Goal: Transaction & Acquisition: Purchase product/service

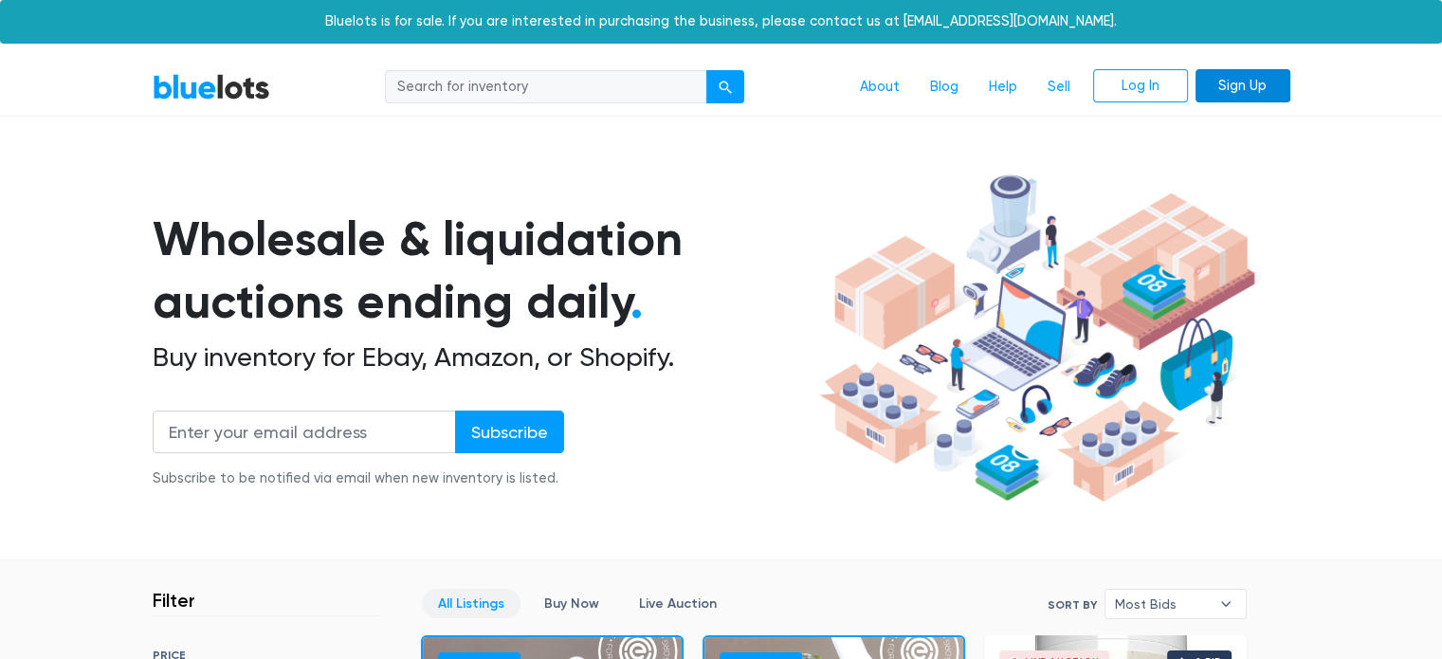
click at [1223, 87] on link "Sign Up" at bounding box center [1243, 86] width 95 height 34
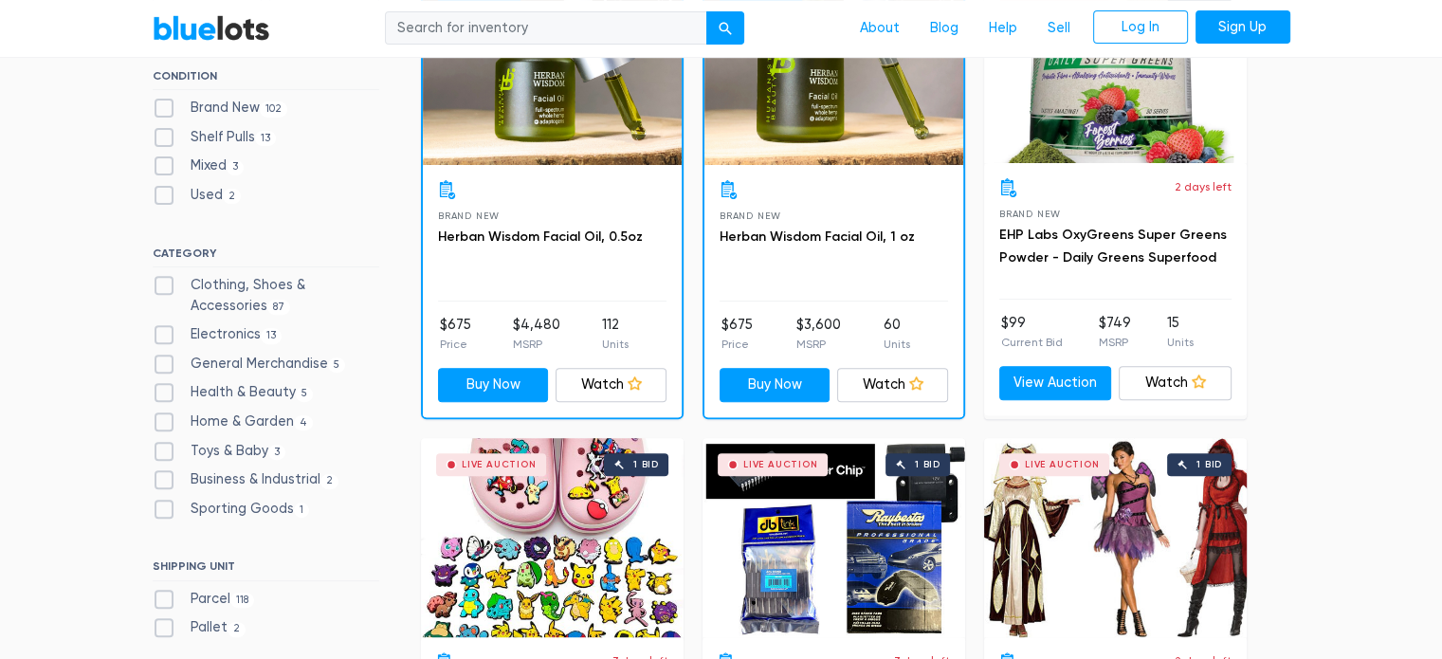
scroll to position [474, 0]
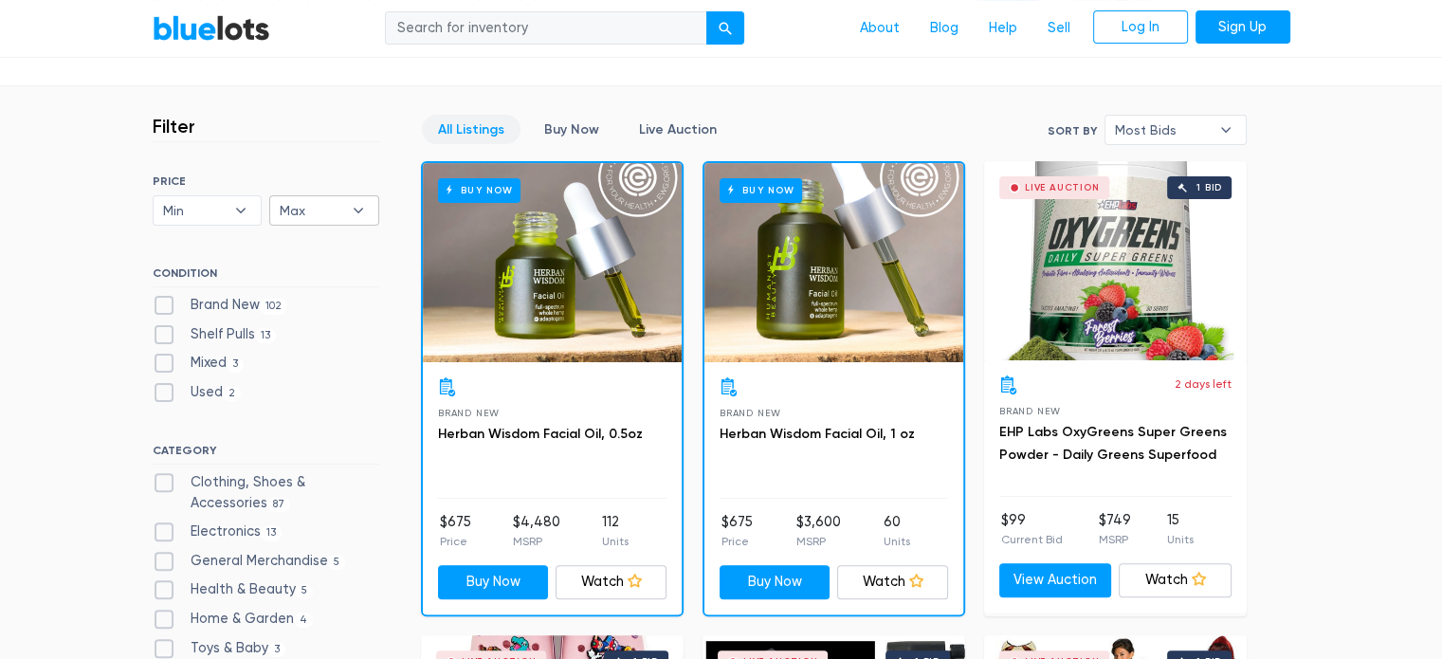
click at [361, 215] on b "▾" at bounding box center [358, 210] width 40 height 28
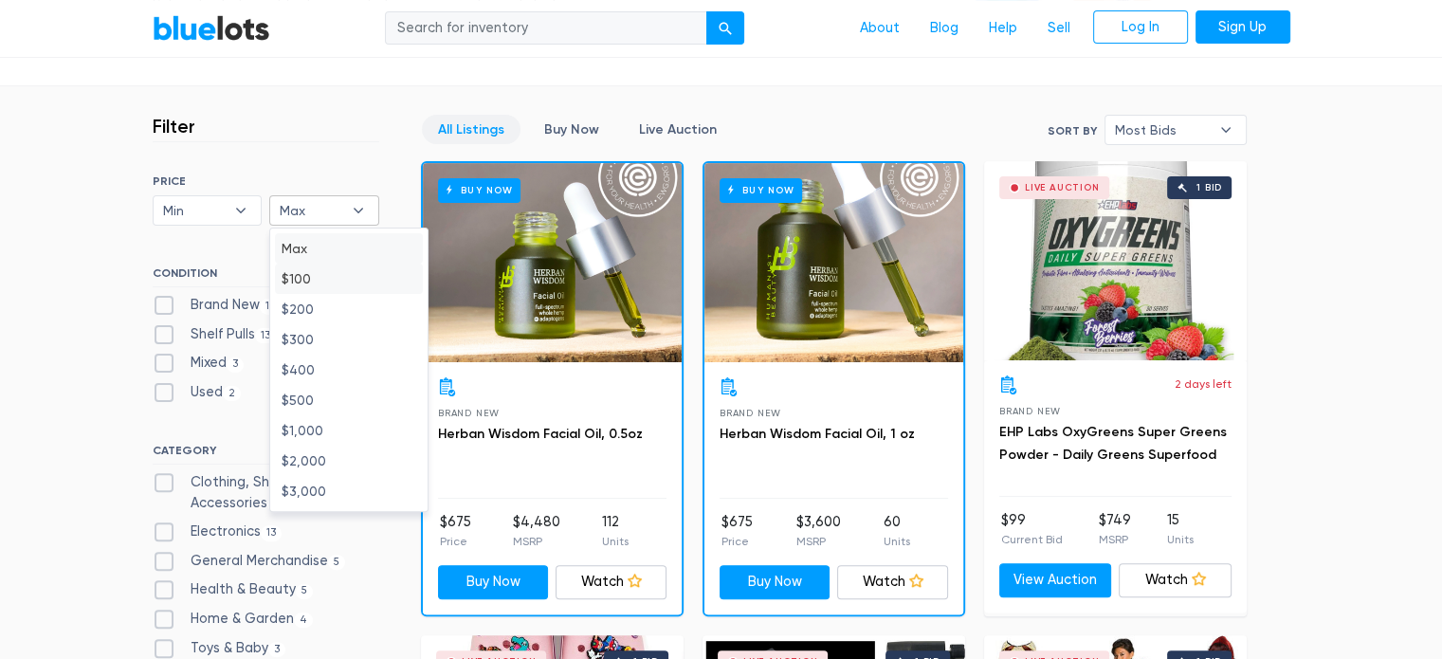
click at [322, 272] on li "$100" at bounding box center [349, 279] width 148 height 30
select select "10000"
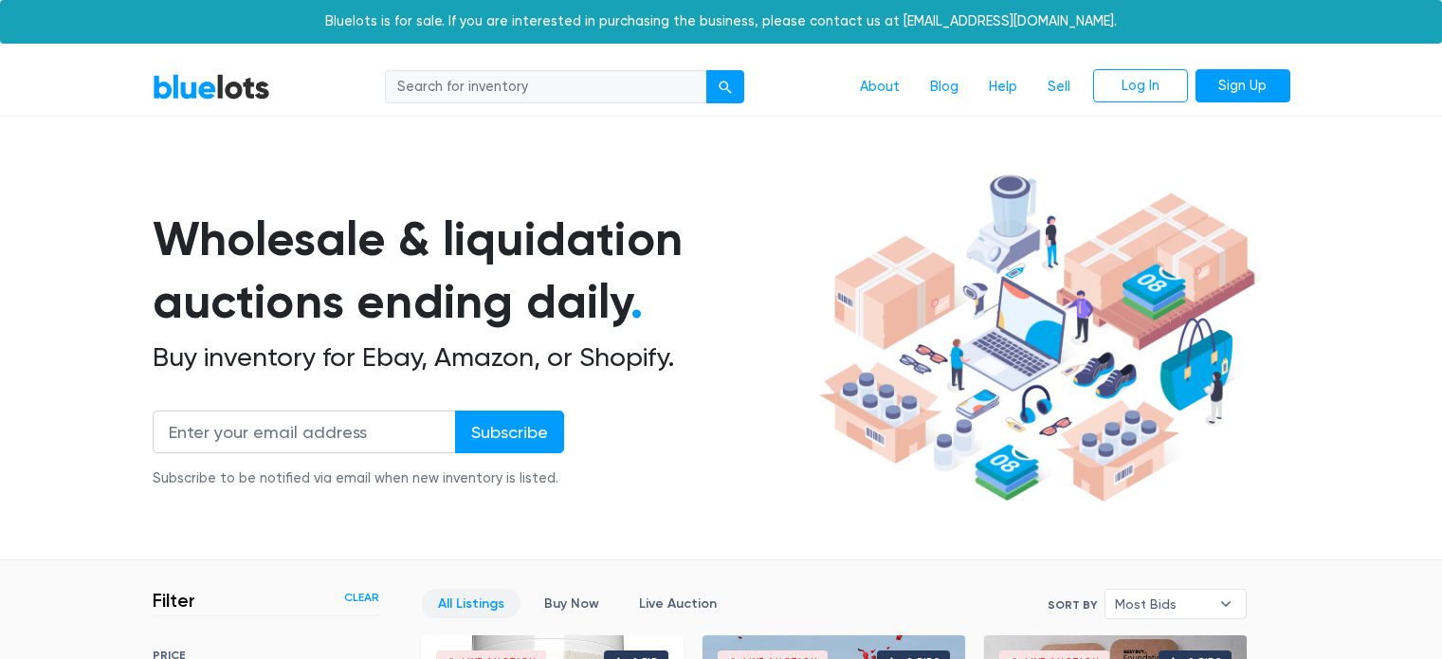
scroll to position [510, 0]
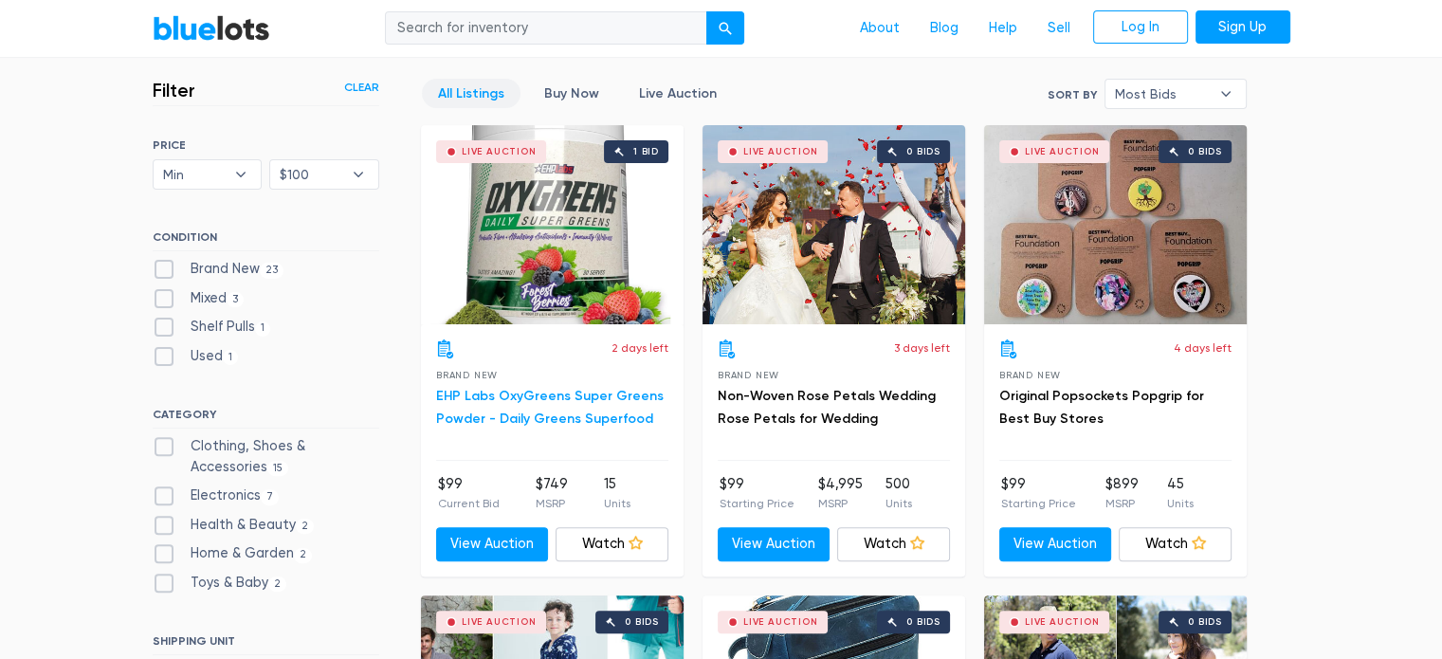
click at [554, 396] on link "EHP Labs OxyGreens Super Greens Powder - Daily Greens Superfood" at bounding box center [550, 407] width 228 height 39
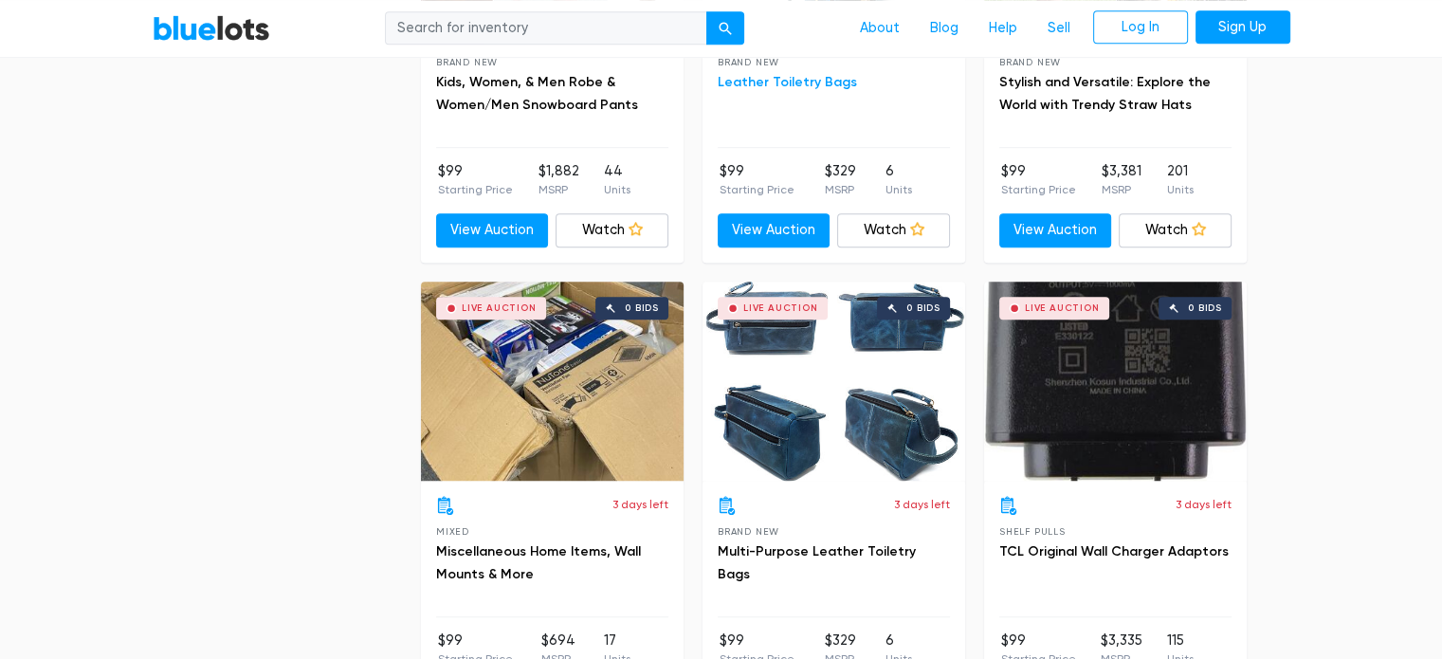
scroll to position [1363, 0]
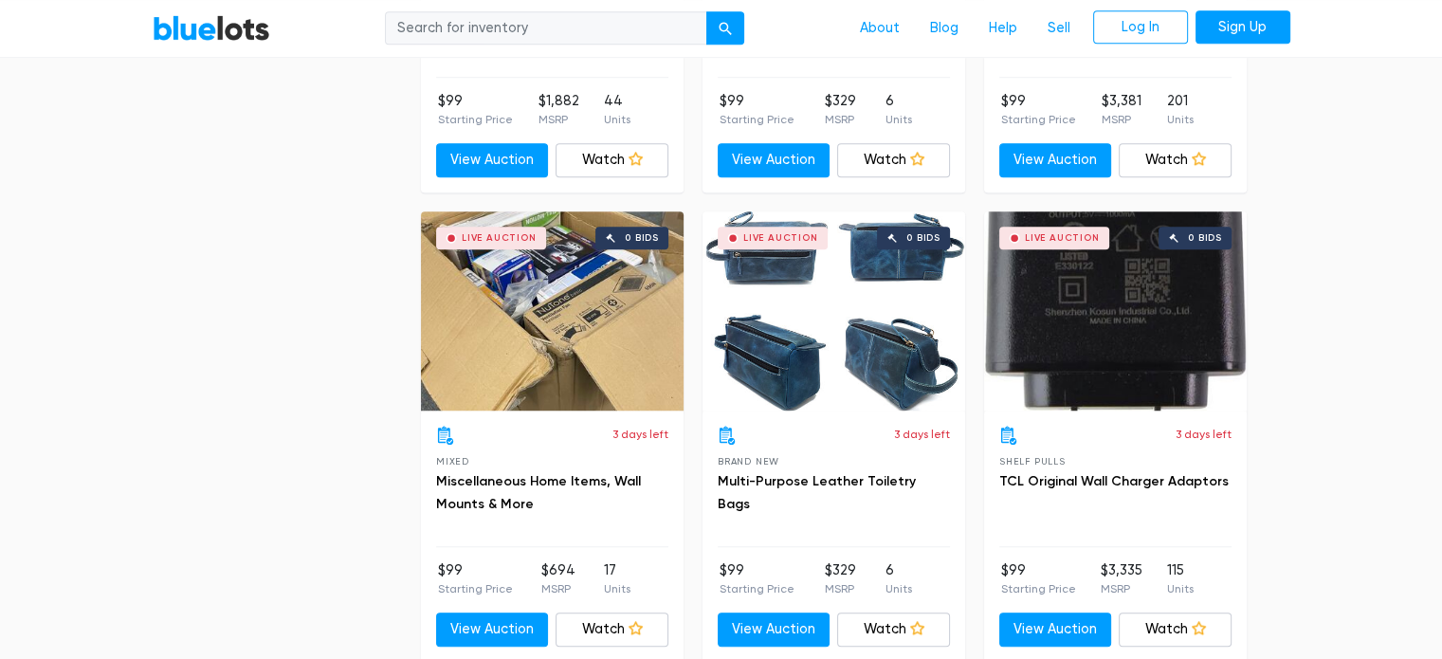
drag, startPoint x: 478, startPoint y: 473, endPoint x: 356, endPoint y: 441, distance: 125.6
click at [470, 478] on link "Miscellaneous Home Items, Wall Mounts & More" at bounding box center [538, 492] width 205 height 39
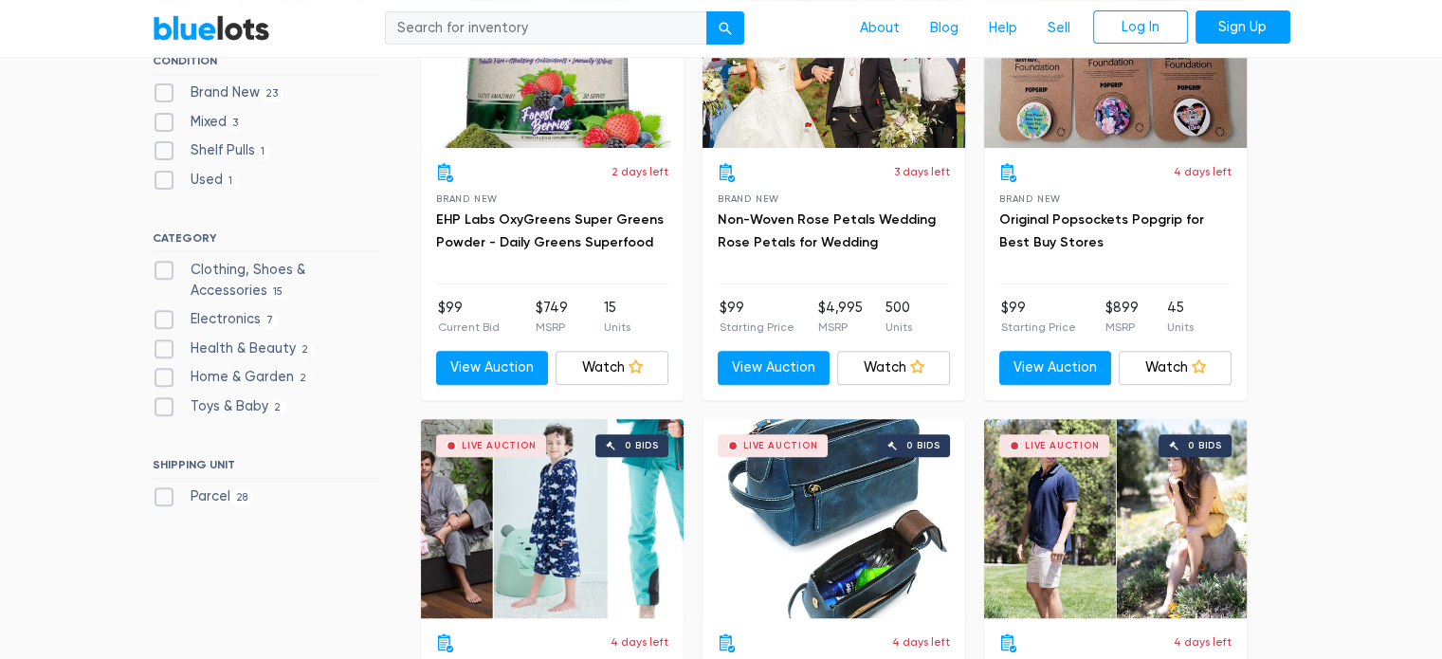
scroll to position [605, 0]
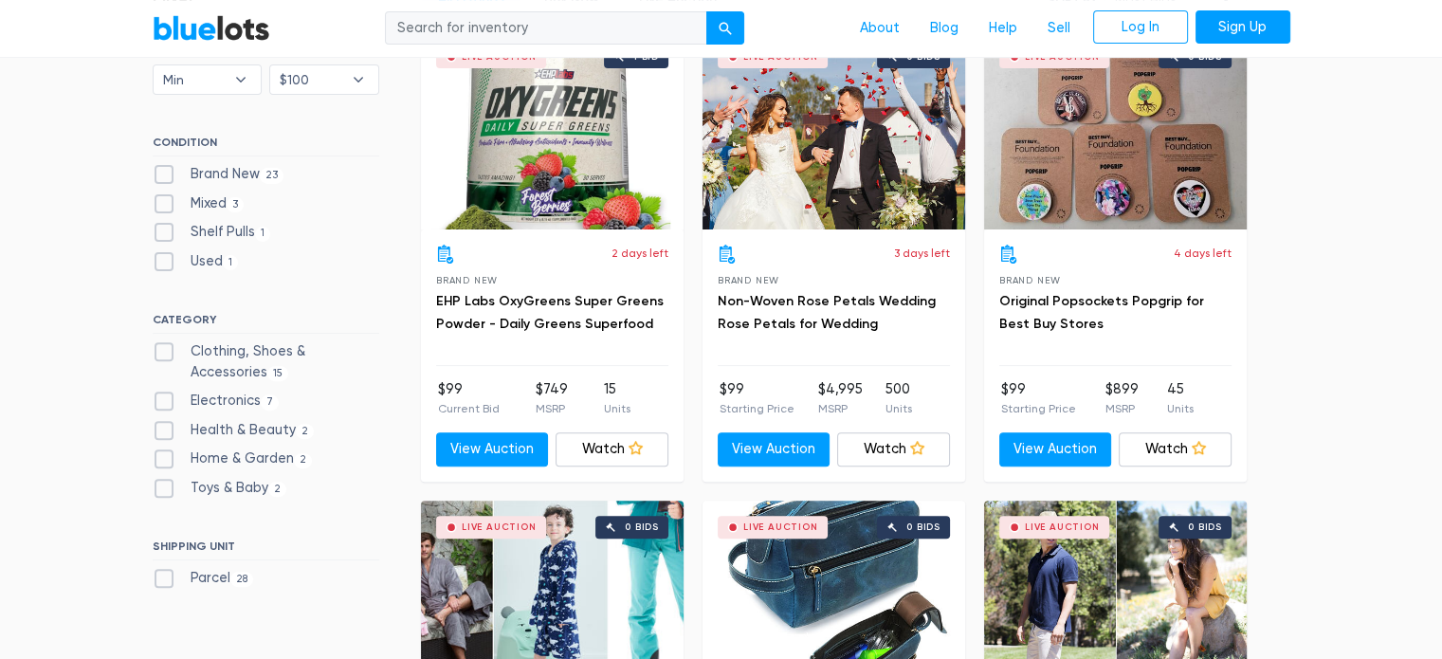
click at [243, 454] on label "Home & Garden 2" at bounding box center [233, 458] width 160 height 21
click at [165, 454] on Garden"] "Home & Garden 2" at bounding box center [159, 454] width 12 height 12
checkbox Garden"] "true"
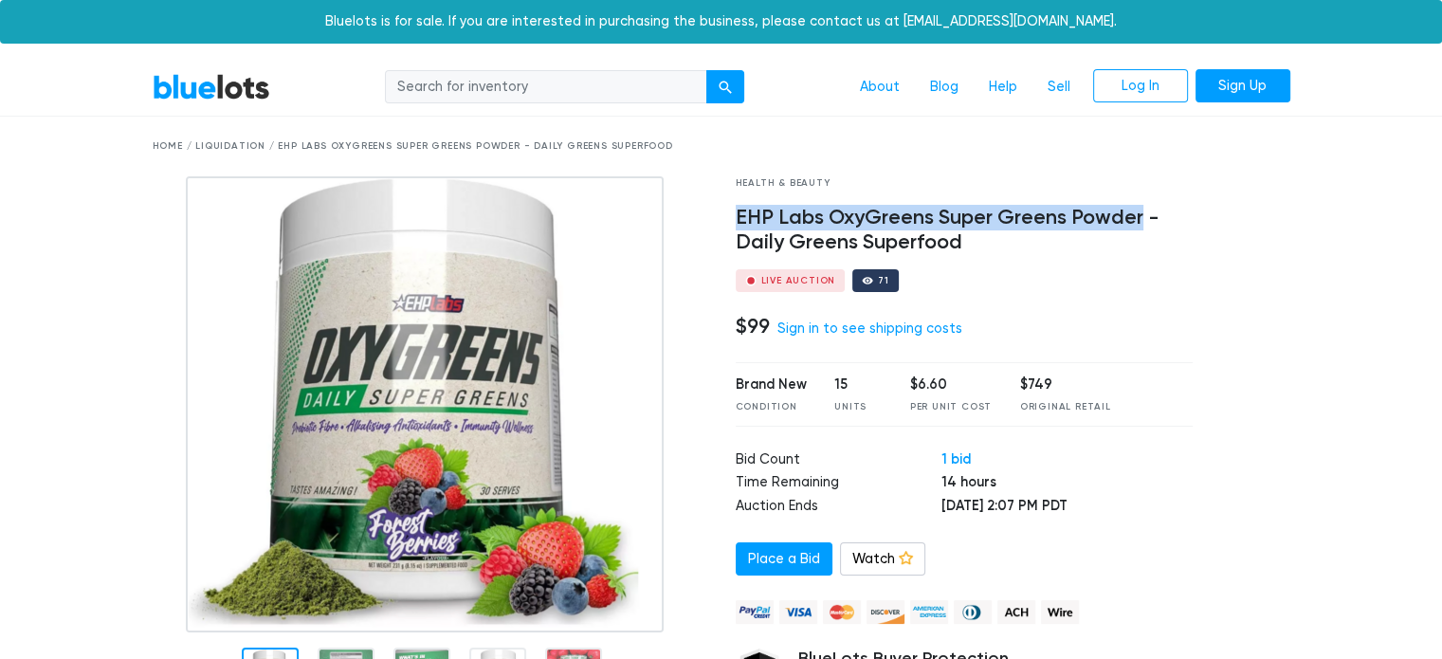
drag, startPoint x: 740, startPoint y: 219, endPoint x: 1142, endPoint y: 212, distance: 402.1
click at [1142, 212] on h4 "EHP Labs OxyGreens Super Greens Powder - Daily Greens Superfood" at bounding box center [965, 230] width 458 height 49
copy h4 "EHP Labs OxyGreens Super Greens Powder"
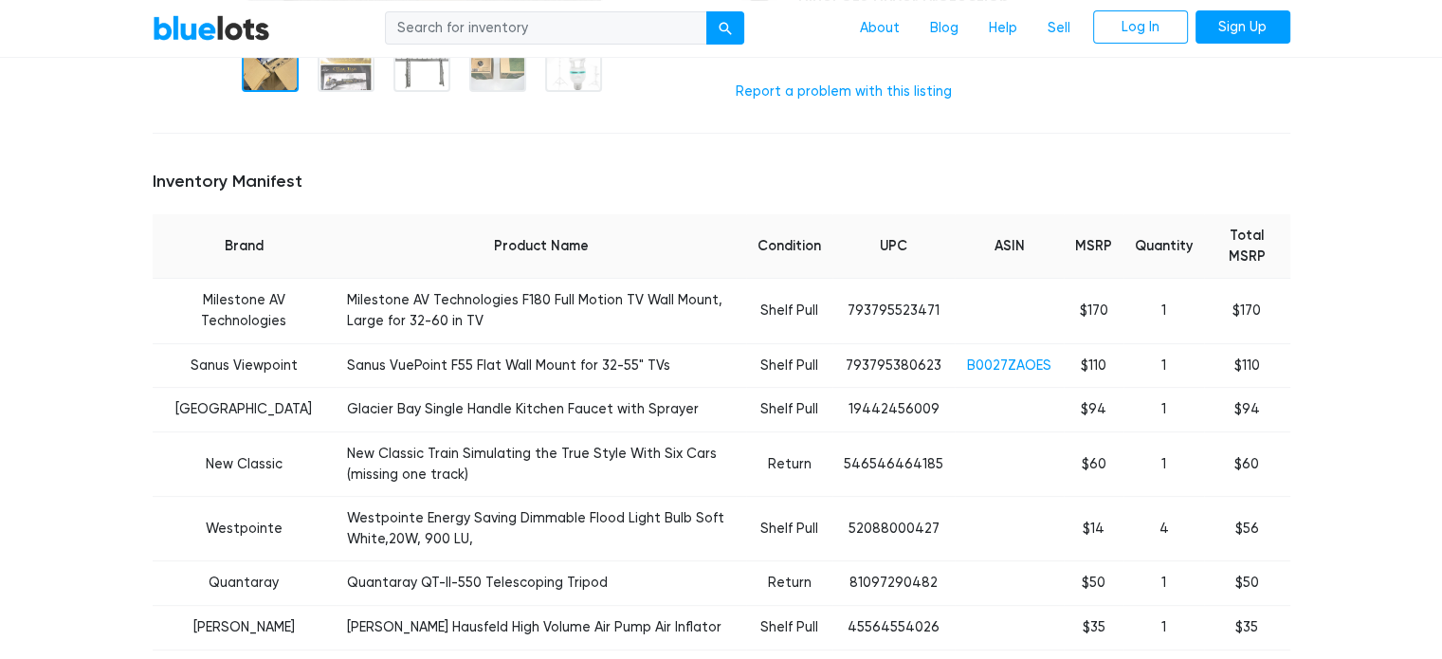
scroll to position [664, 0]
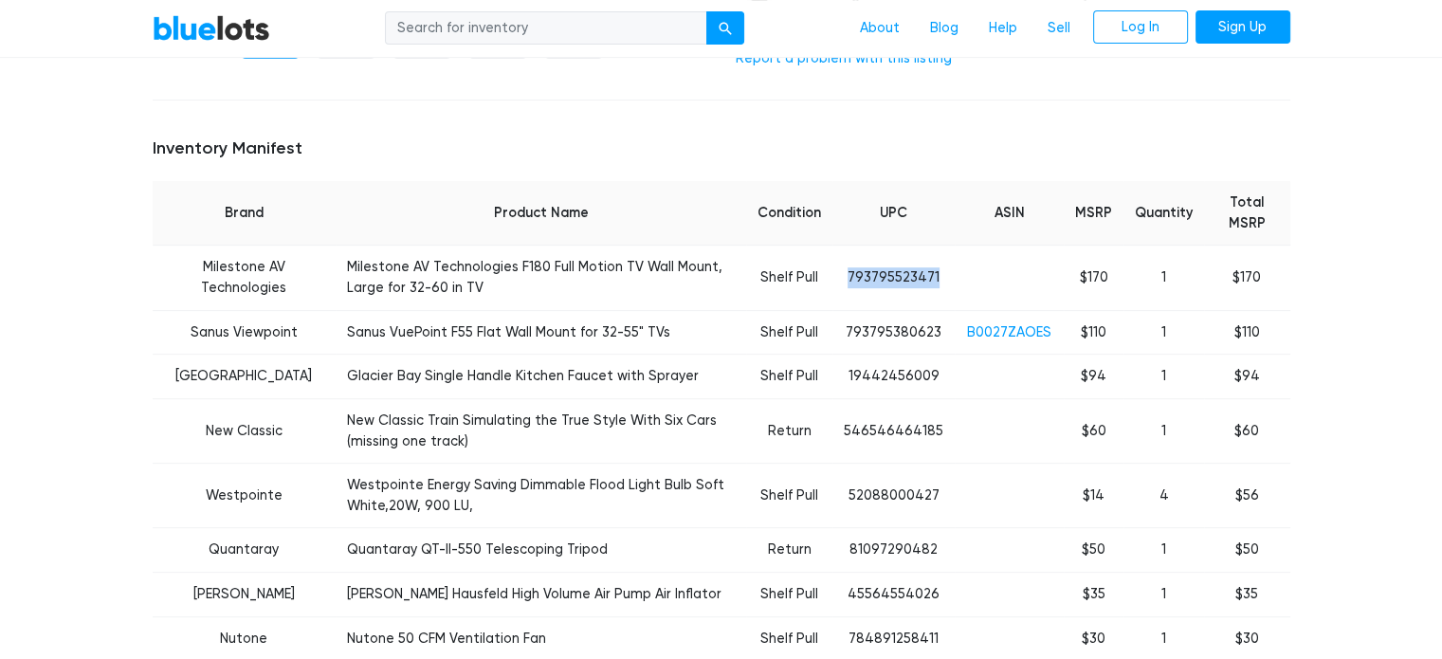
drag, startPoint x: 865, startPoint y: 273, endPoint x: 947, endPoint y: 269, distance: 82.6
click at [947, 269] on td "793795523471" at bounding box center [893, 278] width 122 height 64
copy td "793795523471"
drag, startPoint x: 861, startPoint y: 330, endPoint x: 953, endPoint y: 332, distance: 92.0
click at [953, 332] on td "793795380623" at bounding box center [893, 332] width 122 height 45
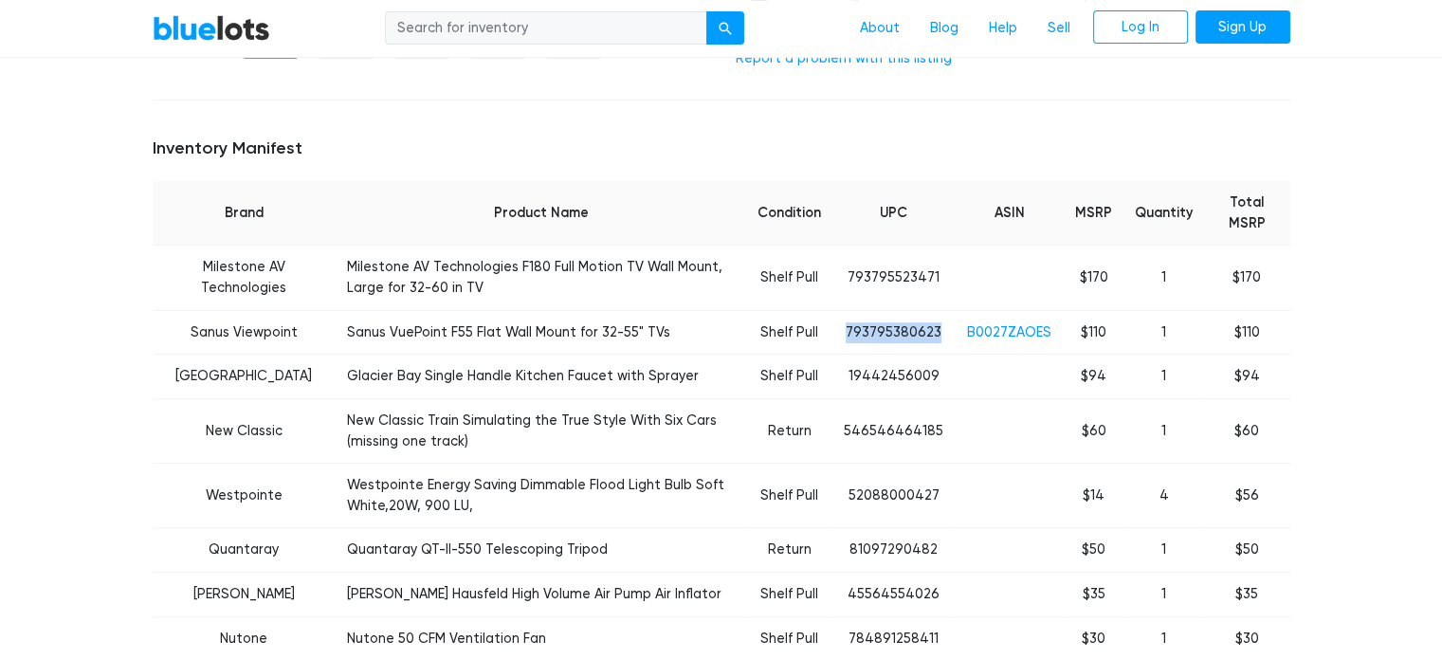
copy td "793795380623"
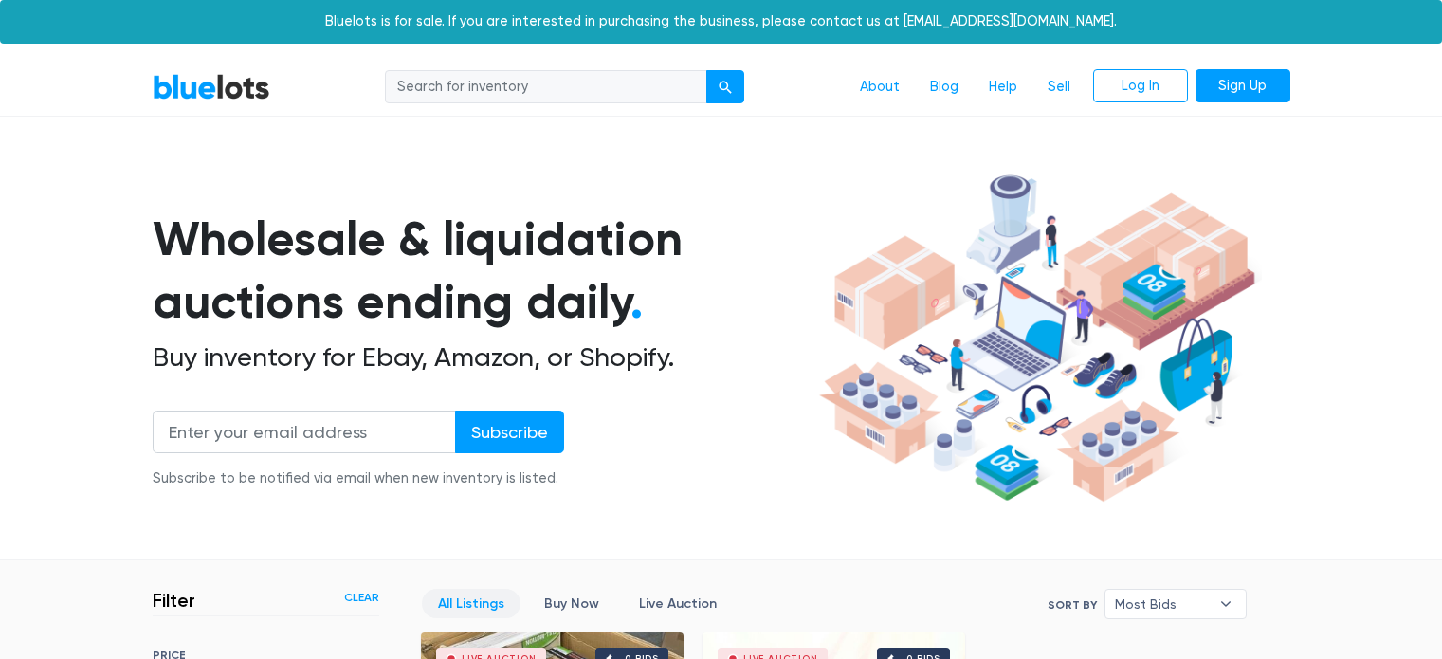
scroll to position [510, 0]
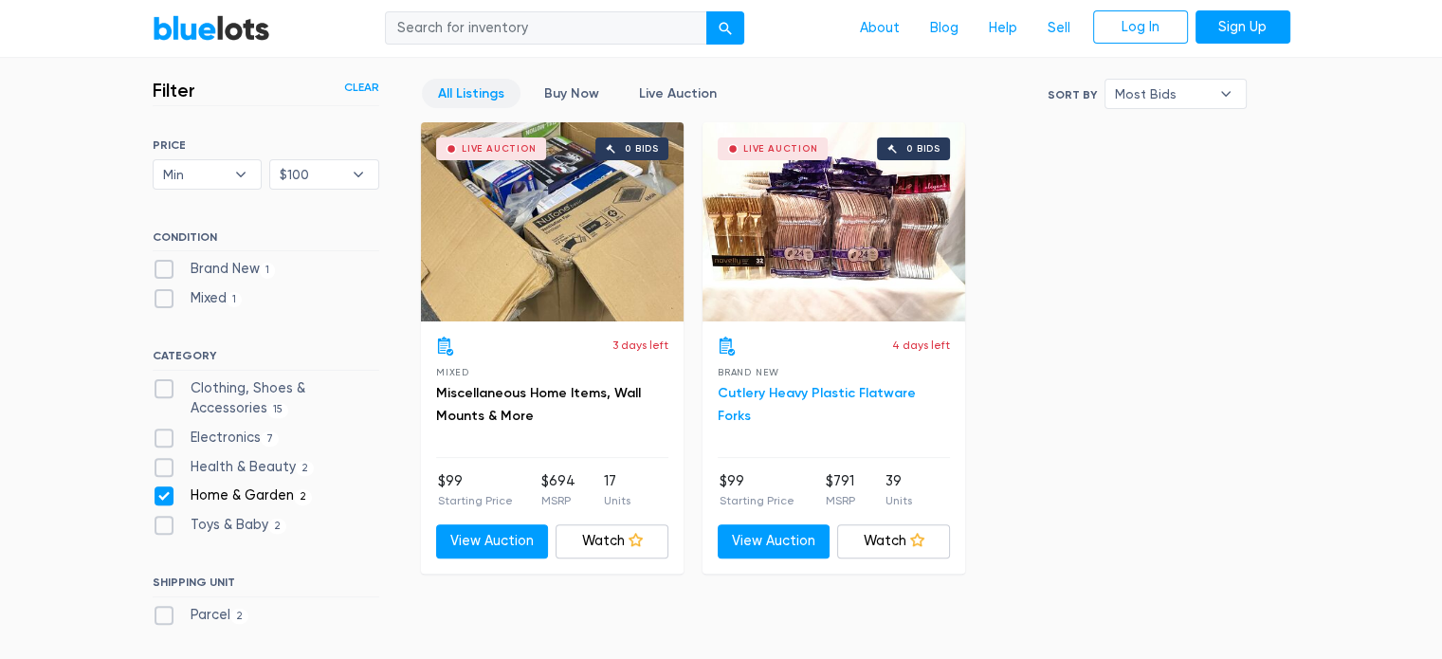
click at [828, 393] on link "Cutlery Heavy Plastic Flatware Forks" at bounding box center [817, 404] width 198 height 39
click at [570, 86] on link "Buy Now" at bounding box center [571, 93] width 87 height 29
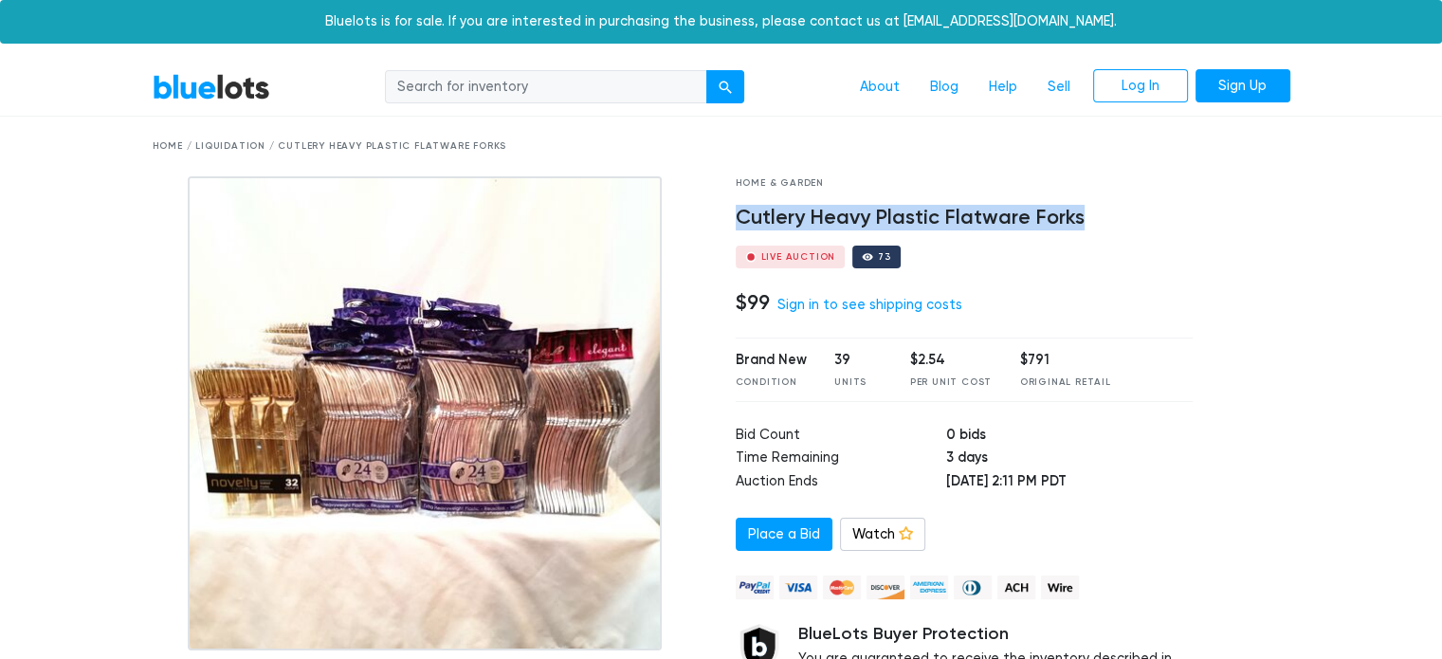
drag, startPoint x: 738, startPoint y: 220, endPoint x: 1108, endPoint y: 216, distance: 370.7
click at [1108, 216] on h4 "Cutlery Heavy Plastic Flatware Forks" at bounding box center [965, 218] width 458 height 25
copy h4 "Cutlery Heavy Plastic Flatware Forks"
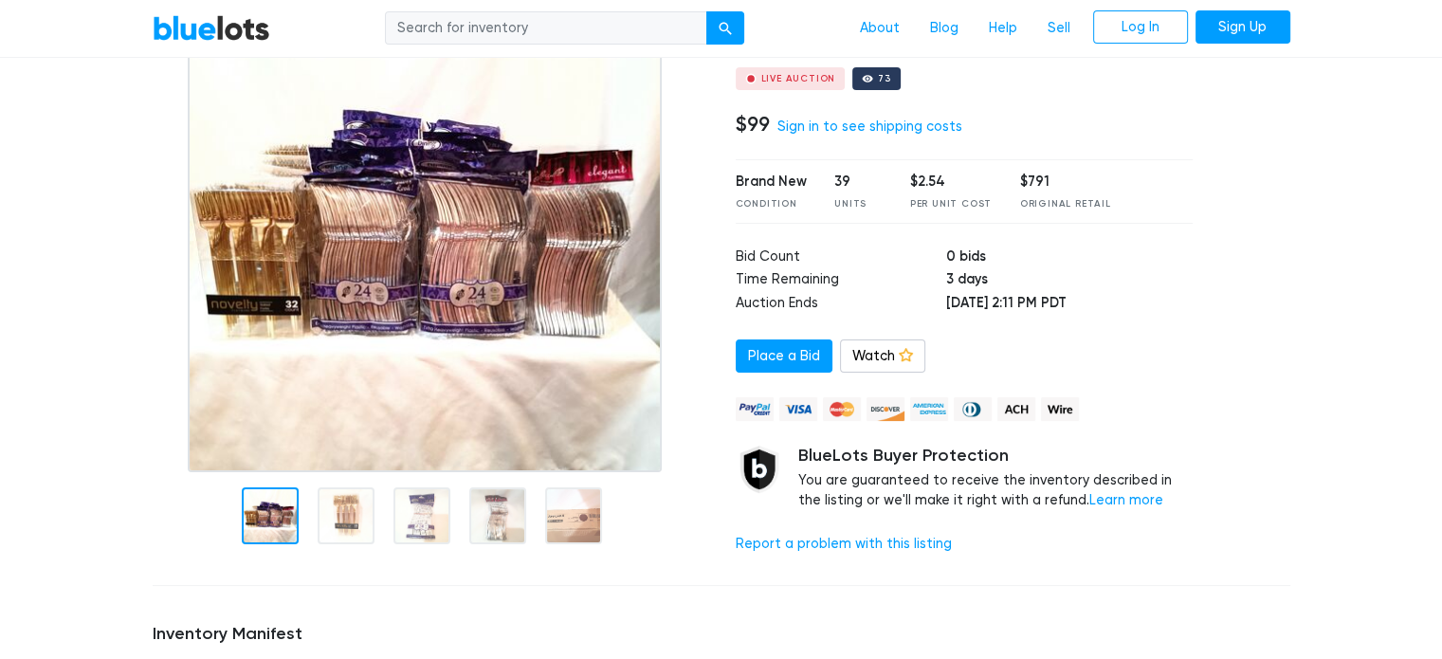
scroll to position [190, 0]
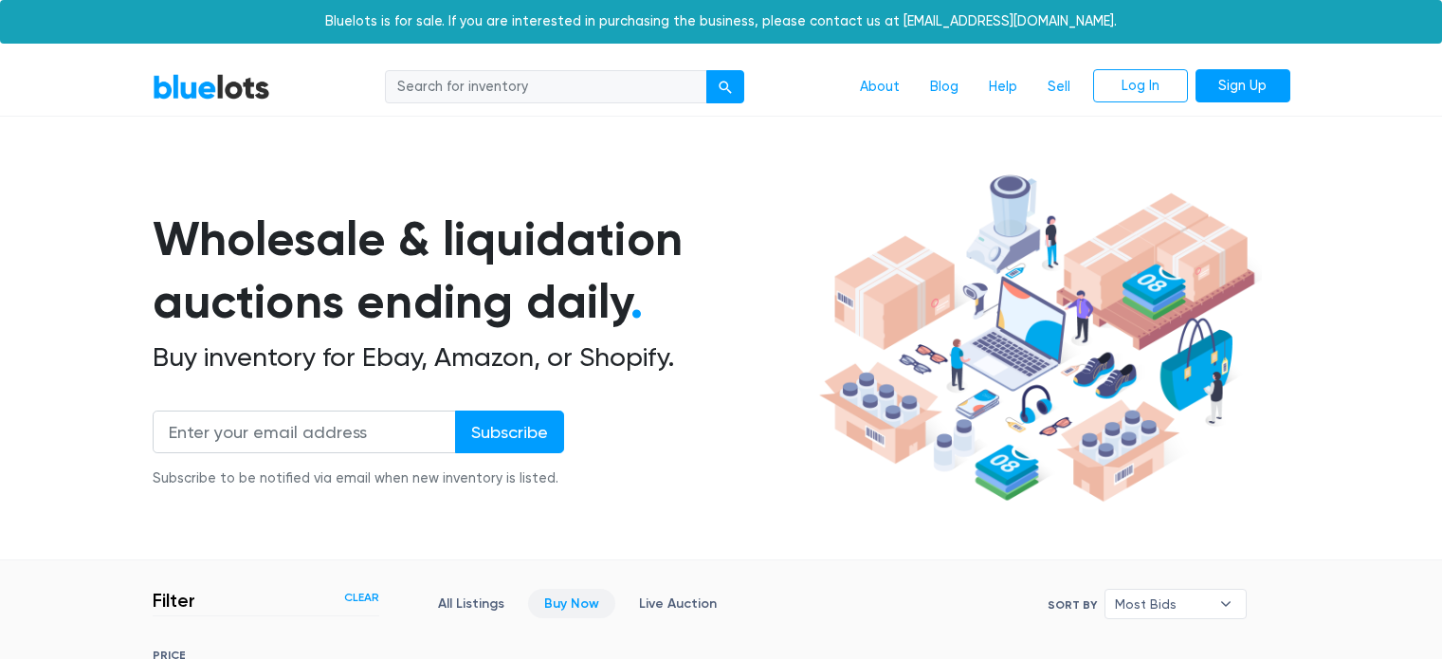
scroll to position [510, 0]
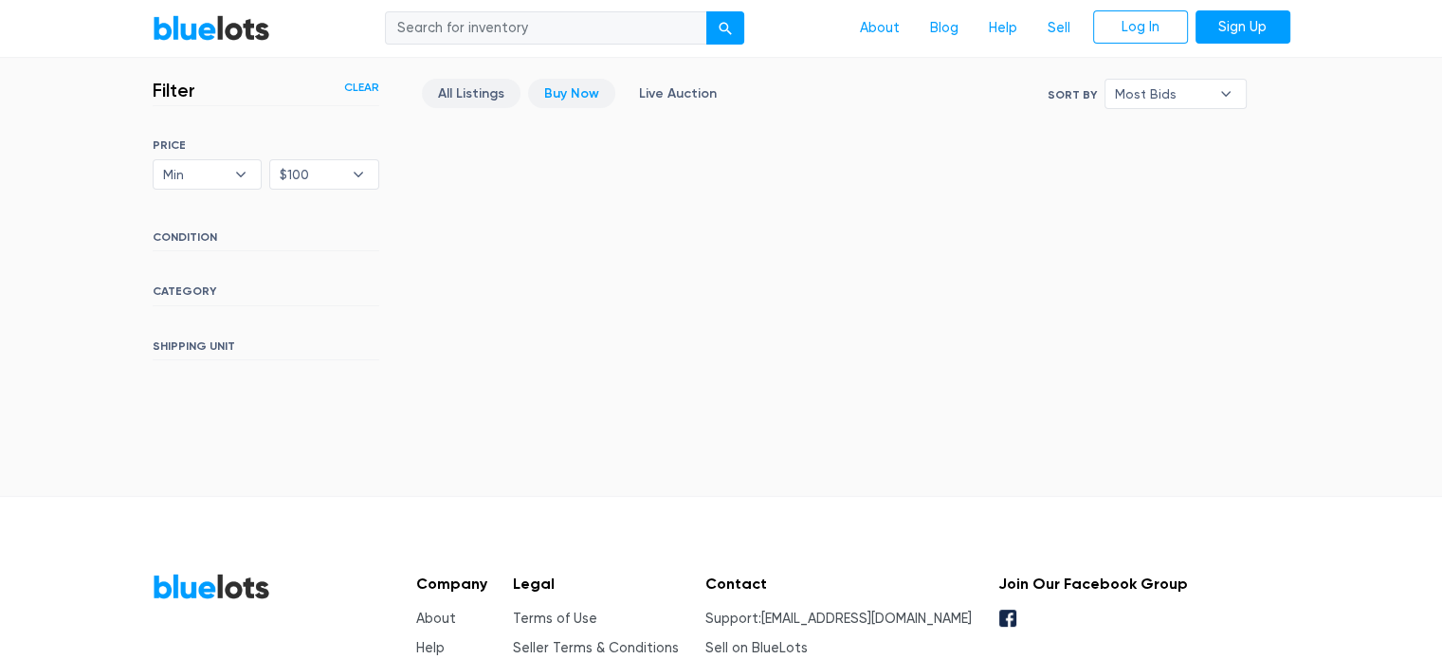
click at [444, 97] on link "All Listings" at bounding box center [471, 93] width 99 height 29
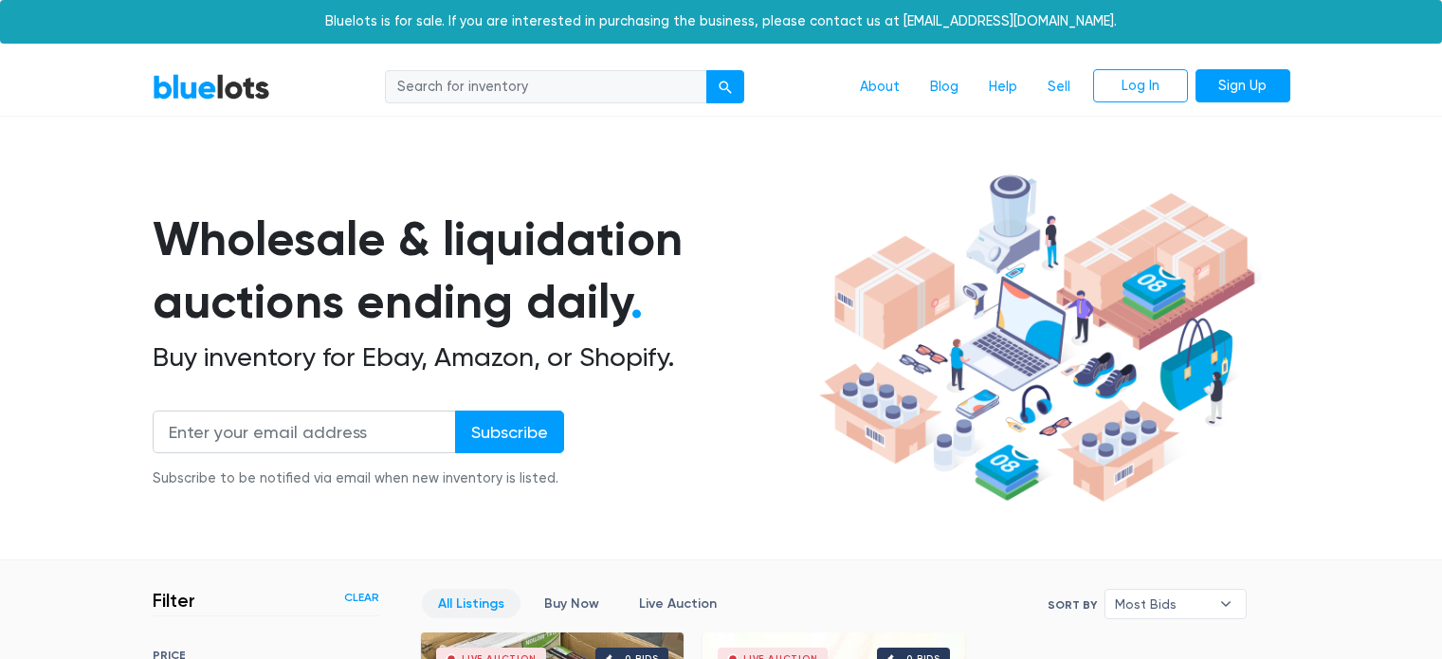
scroll to position [510, 0]
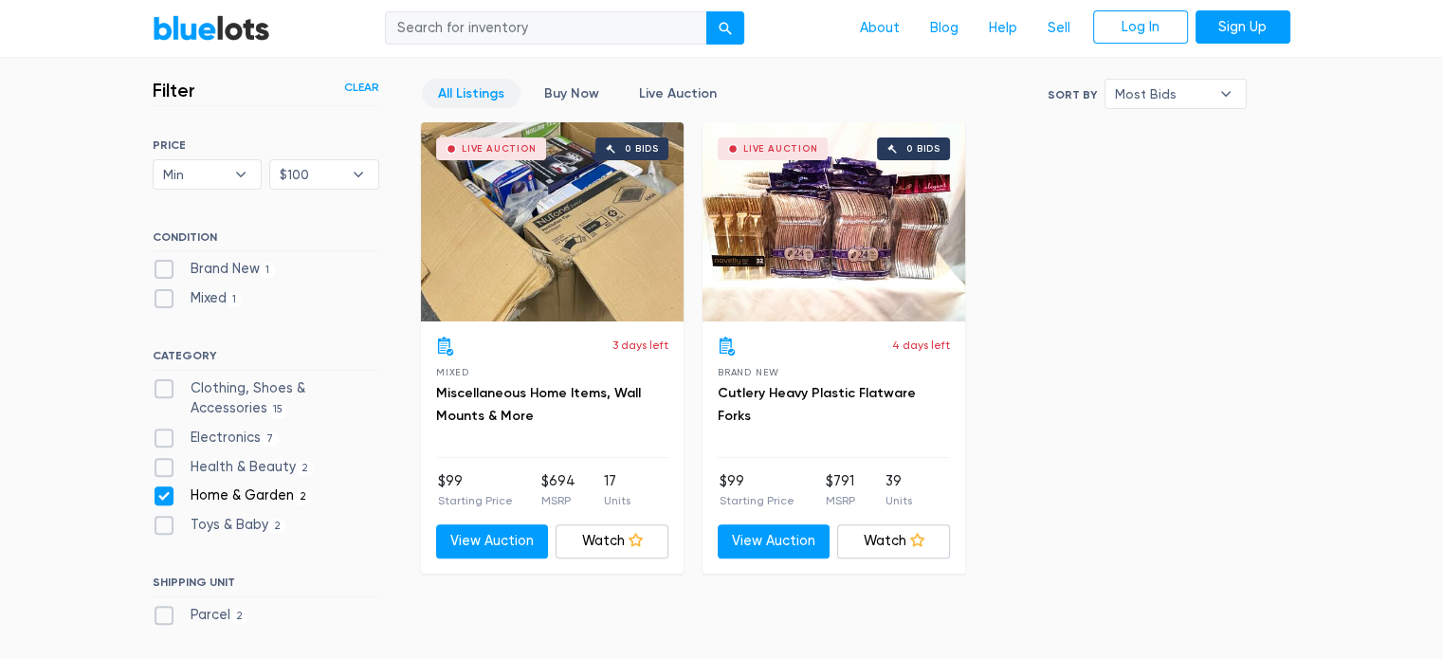
click at [358, 90] on link "Clear" at bounding box center [361, 87] width 35 height 17
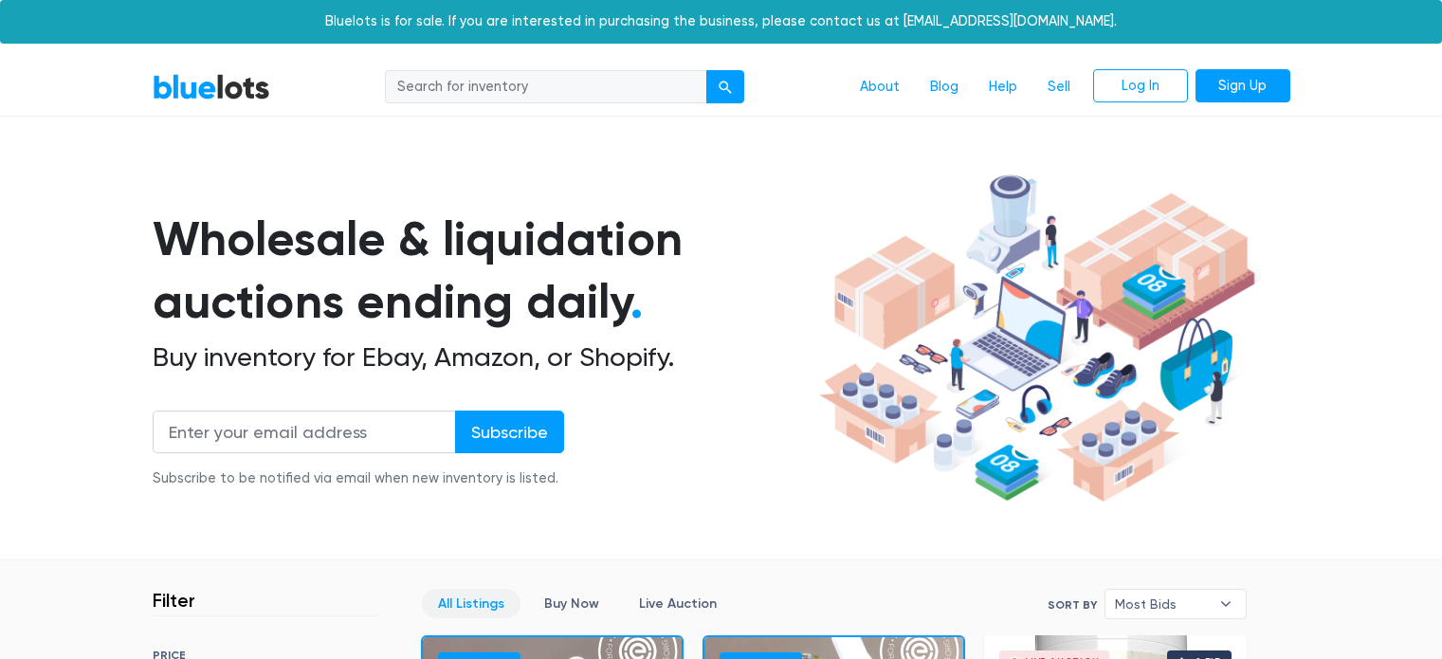
scroll to position [510, 0]
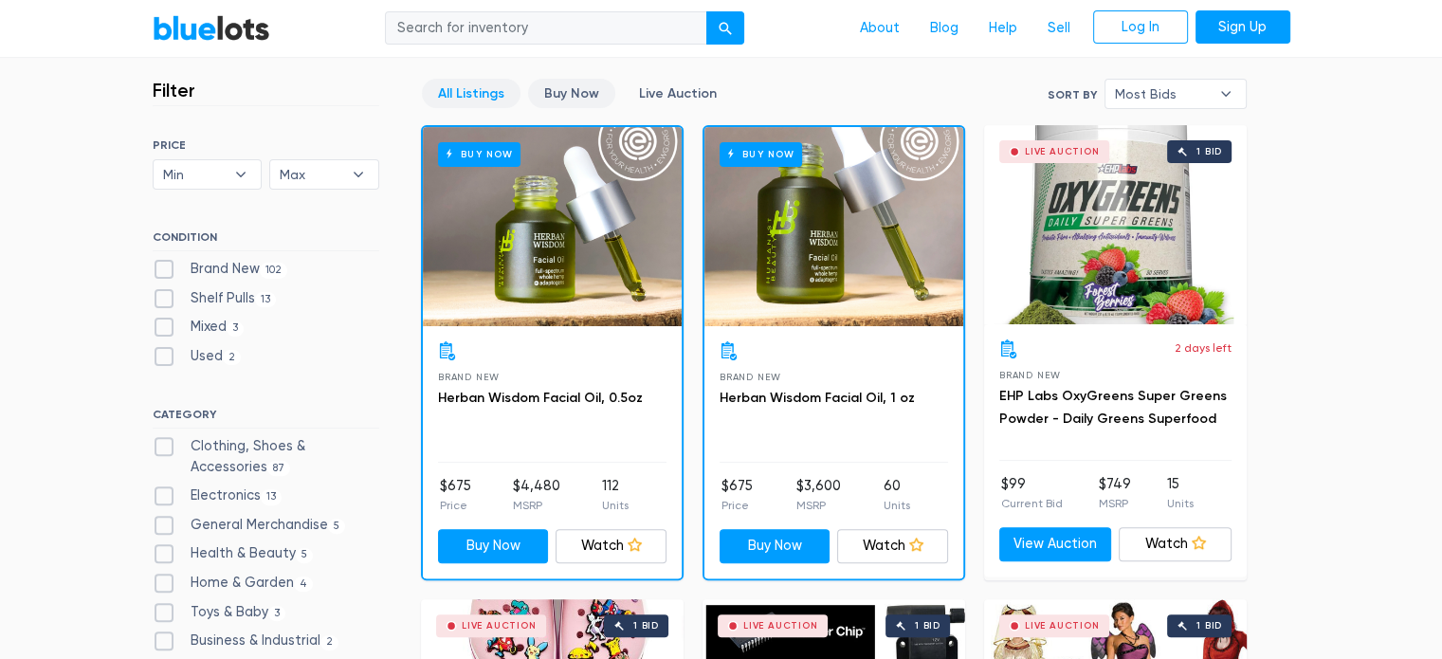
click at [555, 90] on link "Buy Now" at bounding box center [571, 93] width 87 height 29
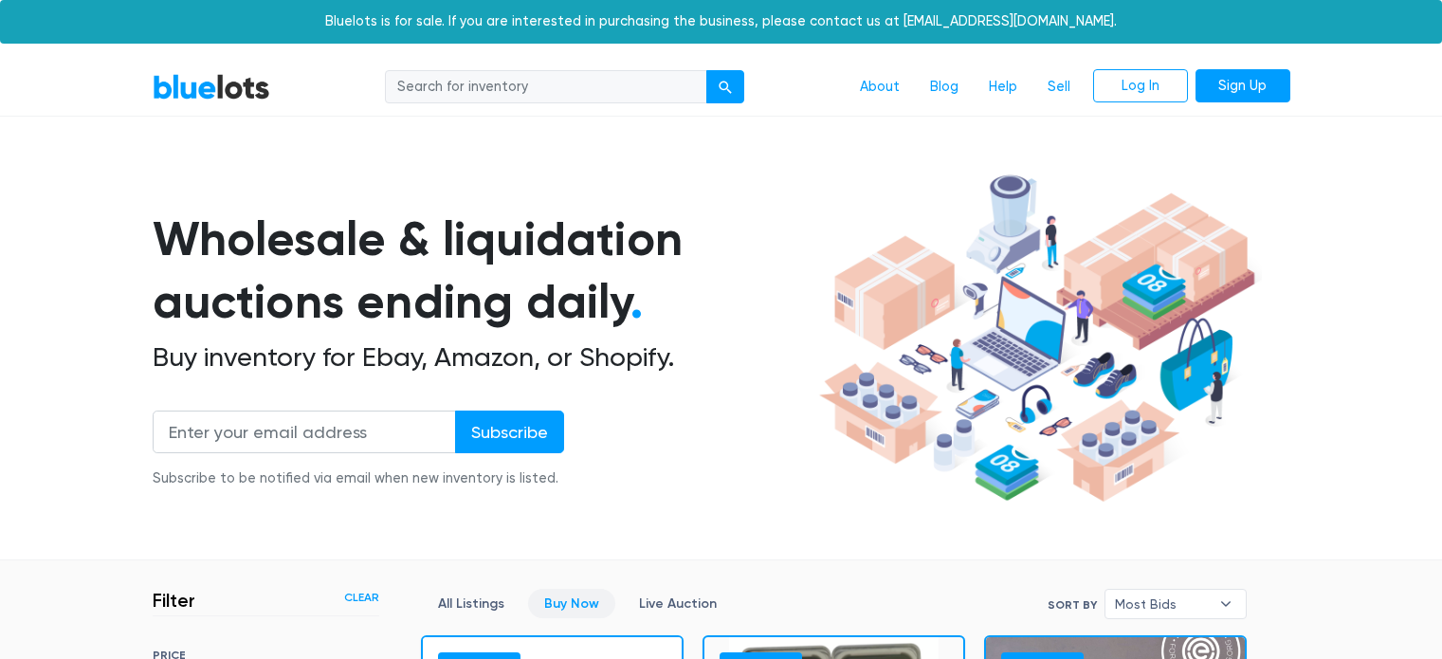
scroll to position [510, 0]
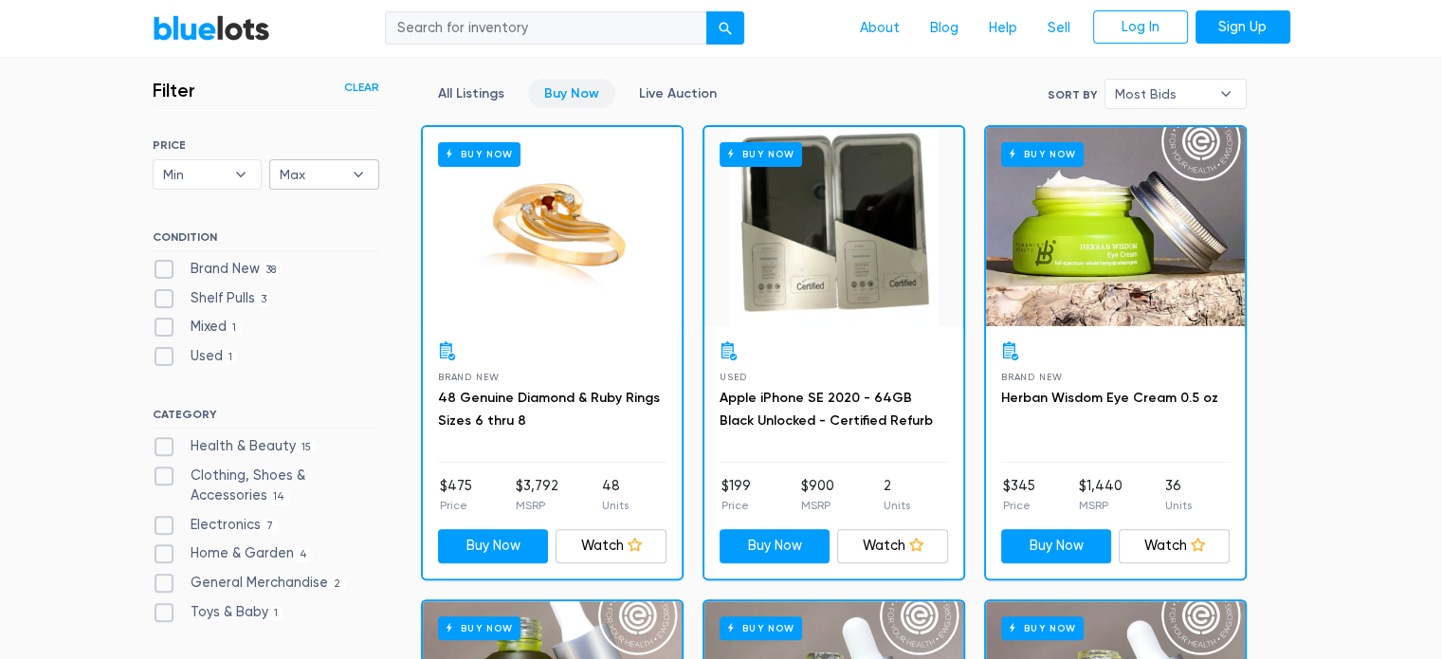
click at [305, 177] on span "Max" at bounding box center [311, 174] width 63 height 28
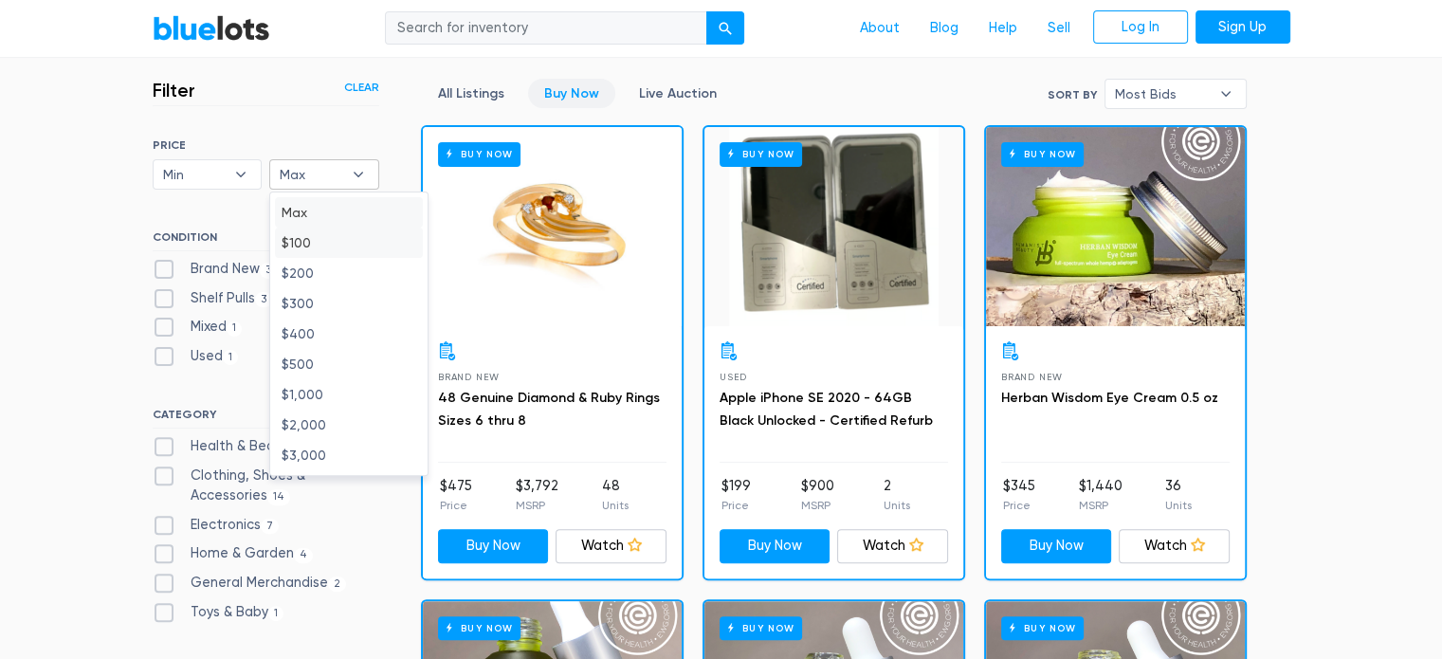
click at [294, 233] on li "$100" at bounding box center [349, 243] width 148 height 30
select select "10000"
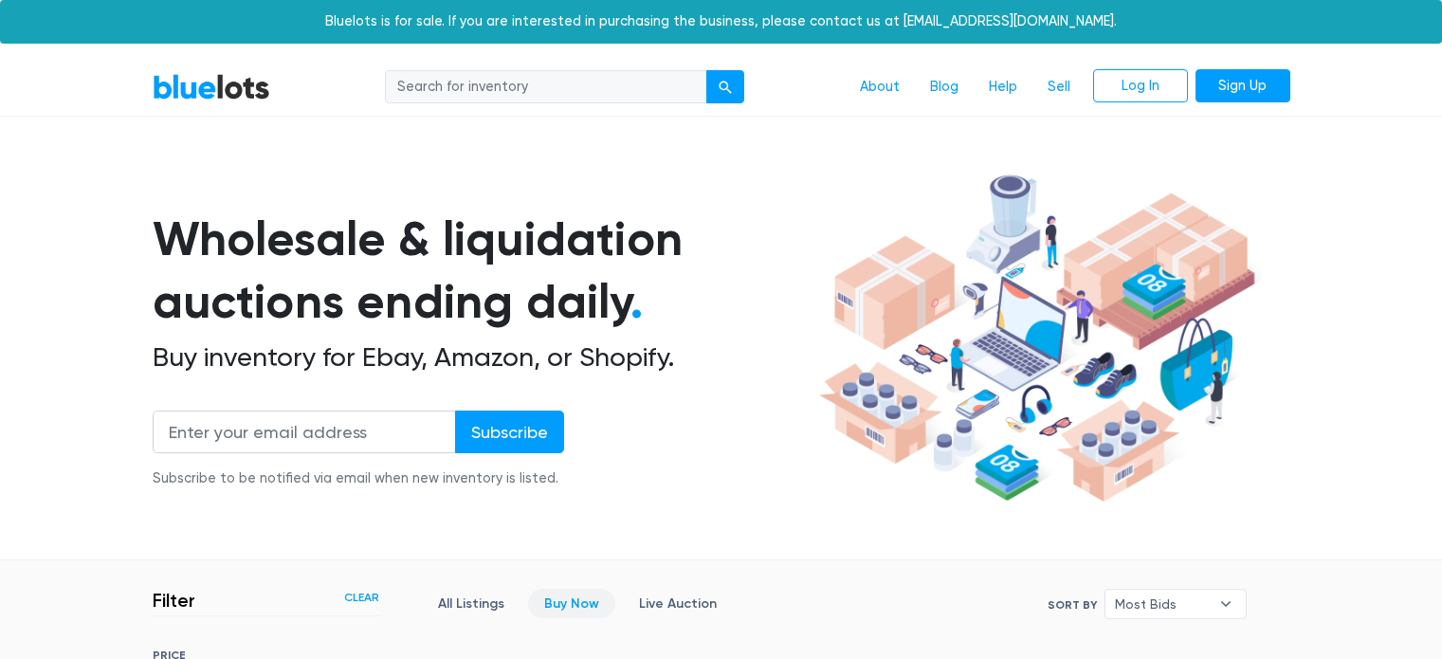
scroll to position [510, 0]
